Goal: Task Accomplishment & Management: Manage account settings

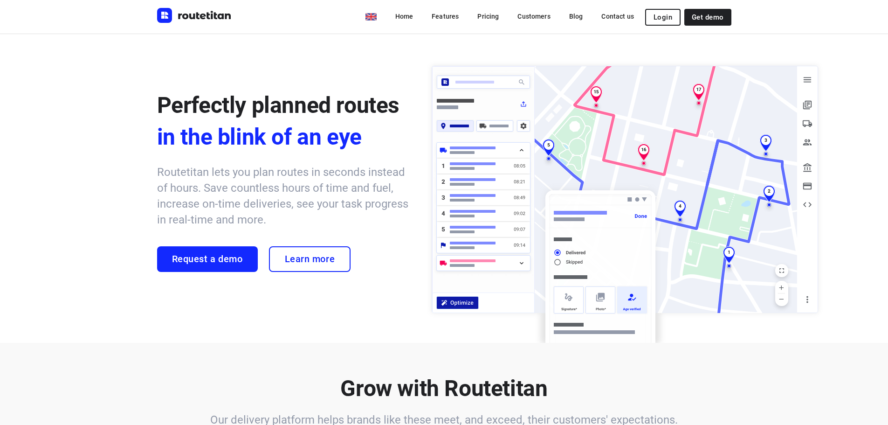
click at [649, 19] on button "Login" at bounding box center [662, 17] width 35 height 17
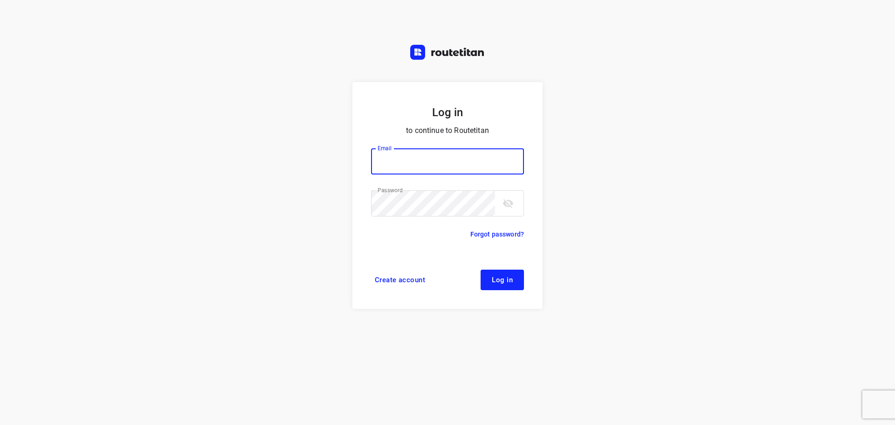
type input "[EMAIL_ADDRESS][DOMAIN_NAME]"
click at [440, 171] on input "[EMAIL_ADDRESS][DOMAIN_NAME]" at bounding box center [447, 161] width 153 height 26
click at [495, 274] on button "Log in" at bounding box center [501, 279] width 43 height 21
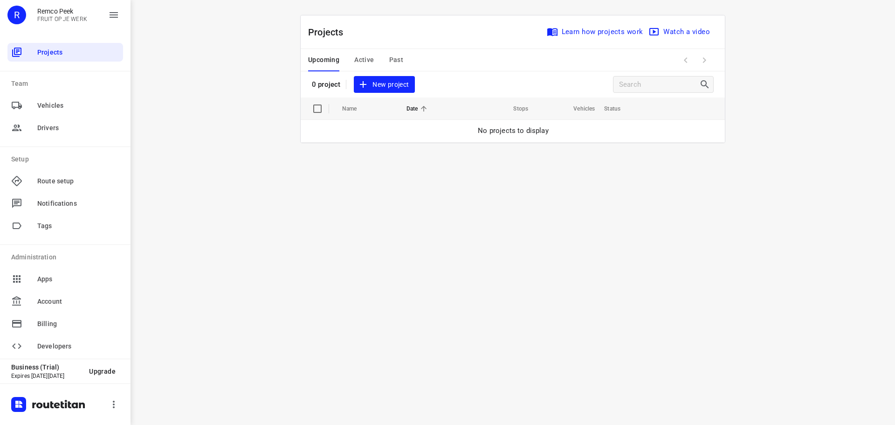
click at [363, 61] on span "Active" at bounding box center [364, 60] width 20 height 12
